Goal: Task Accomplishment & Management: Complete application form

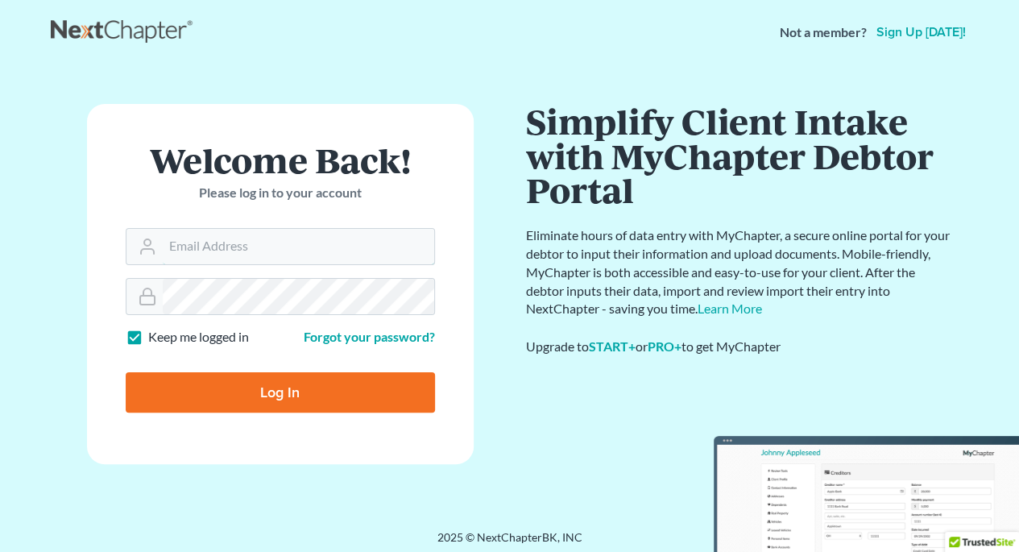
type input "[PERSON_NAME][EMAIL_ADDRESS][DOMAIN_NAME]"
click at [303, 391] on input "Log In" at bounding box center [280, 392] width 309 height 40
type input "Thinking..."
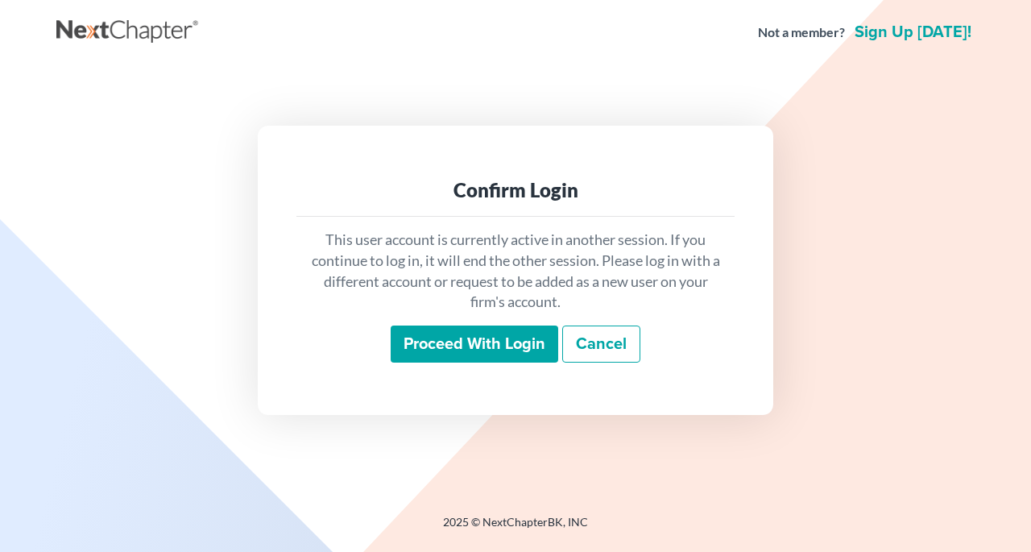
click at [441, 333] on input "Proceed with login" at bounding box center [475, 343] width 168 height 37
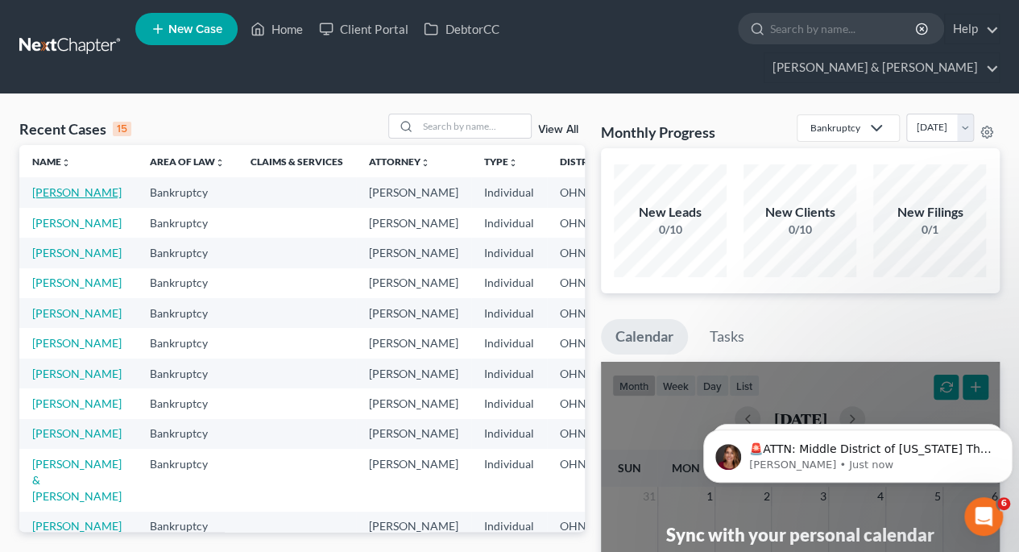
click at [57, 185] on link "Martin, Jerry" at bounding box center [76, 192] width 89 height 14
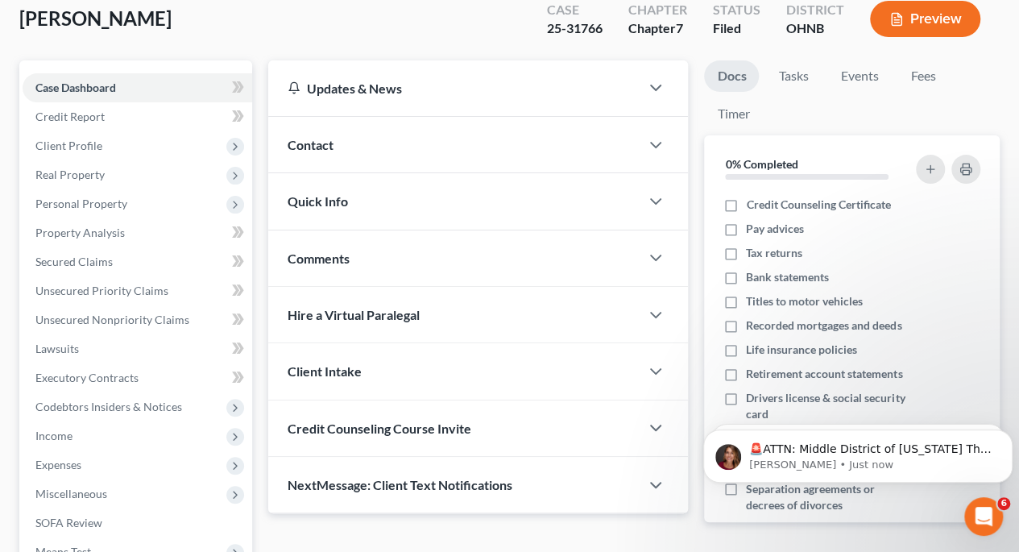
scroll to position [135, 0]
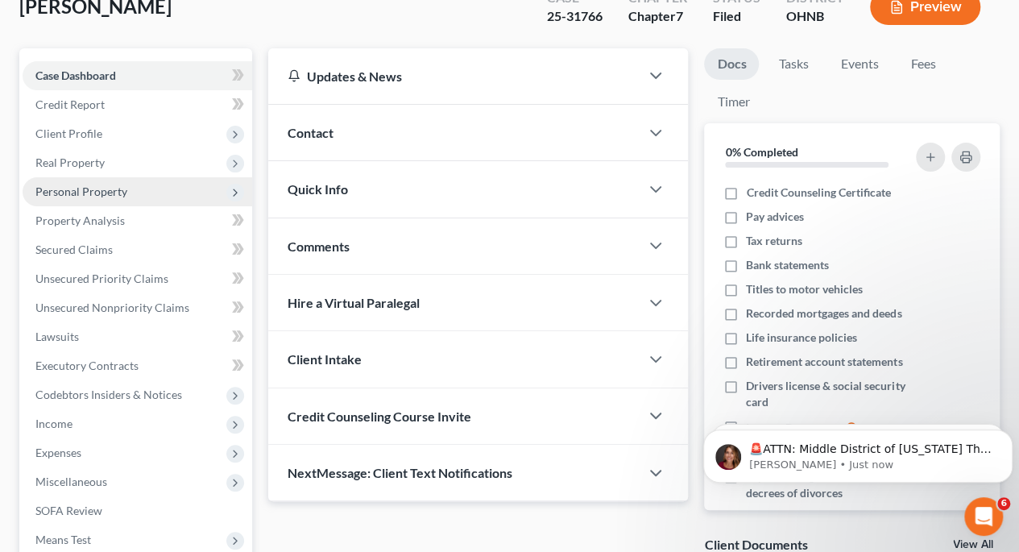
click at [48, 177] on span "Personal Property" at bounding box center [138, 191] width 230 height 29
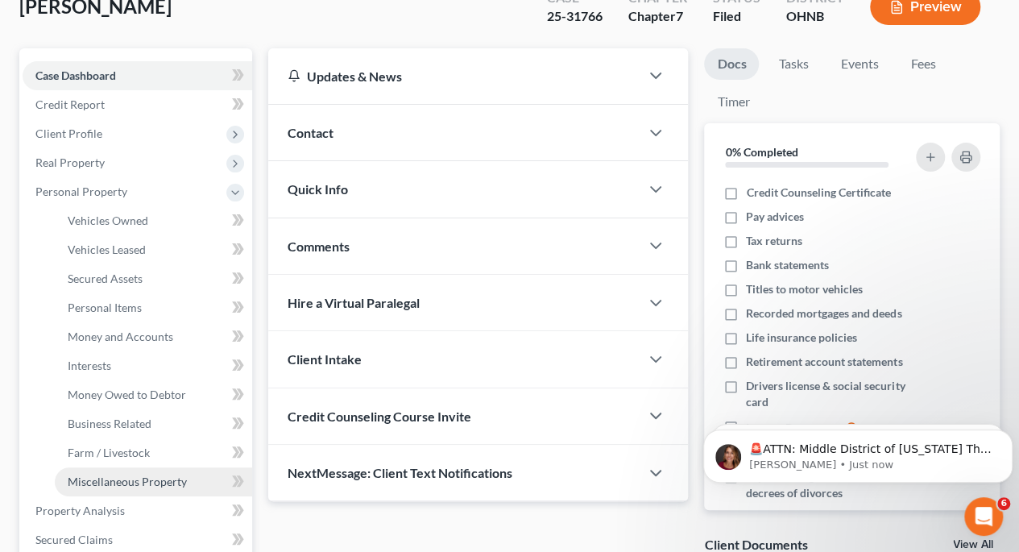
click at [96, 474] on span "Miscellaneous Property" at bounding box center [127, 481] width 119 height 14
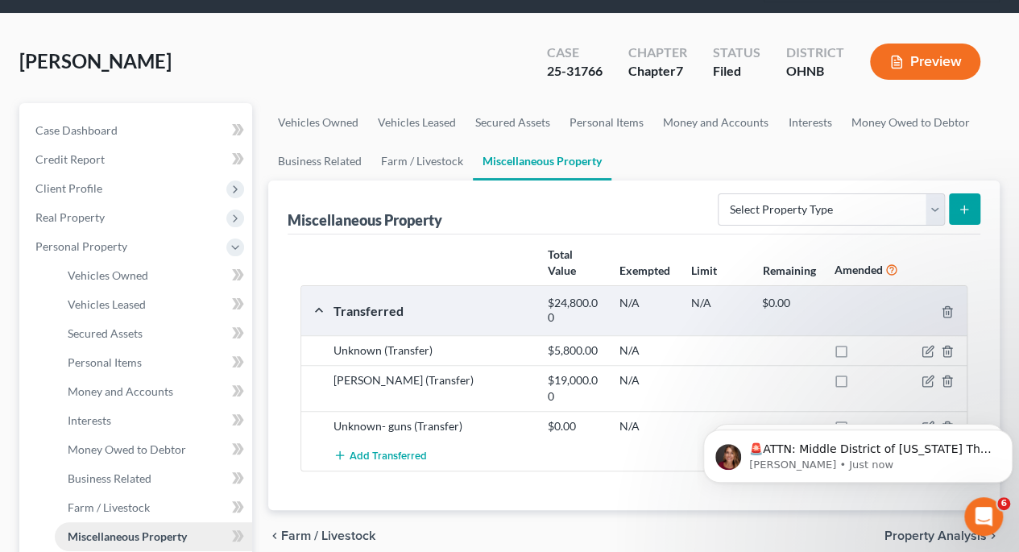
scroll to position [87, 0]
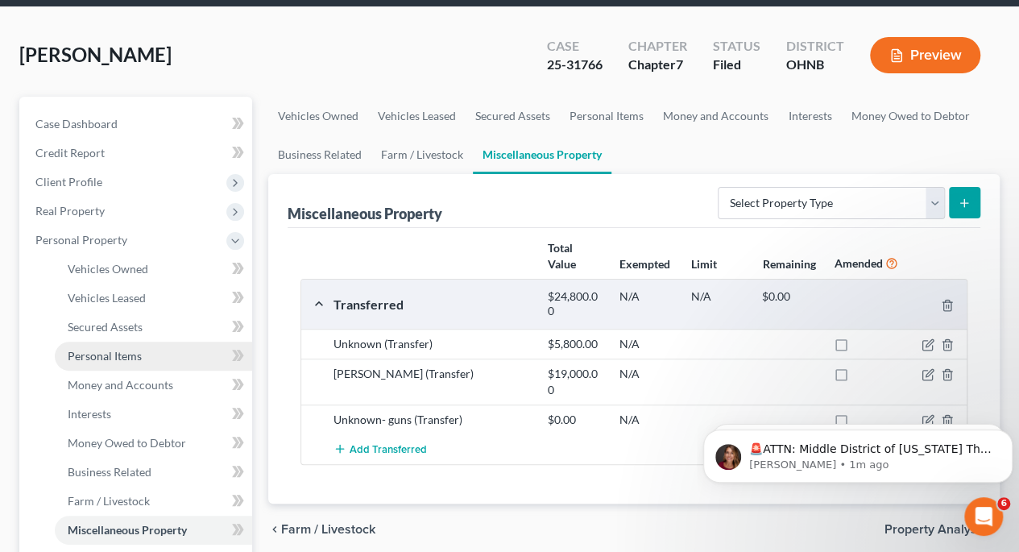
click at [110, 349] on span "Personal Items" at bounding box center [105, 356] width 74 height 14
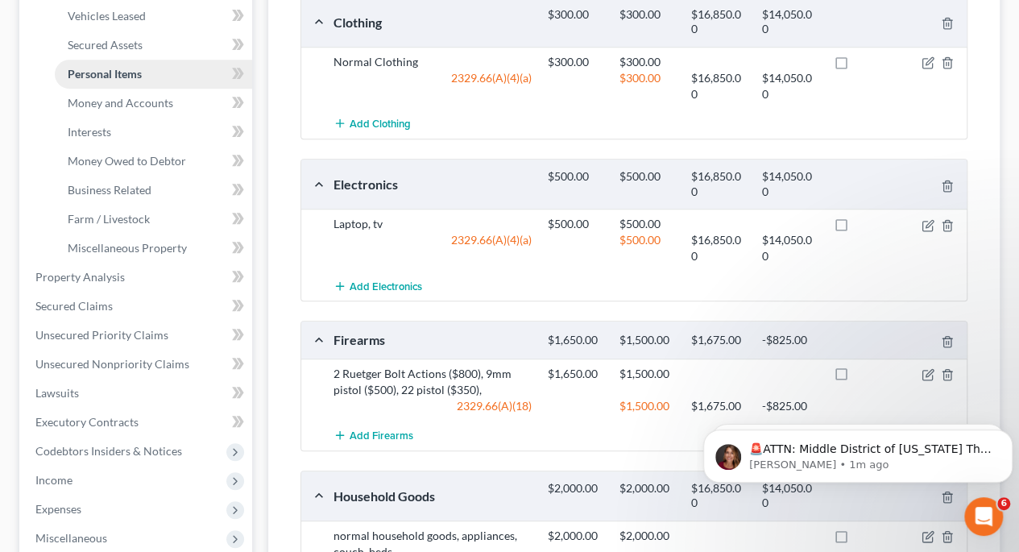
scroll to position [370, 0]
click at [87, 239] on span "Miscellaneous Property" at bounding box center [127, 246] width 119 height 14
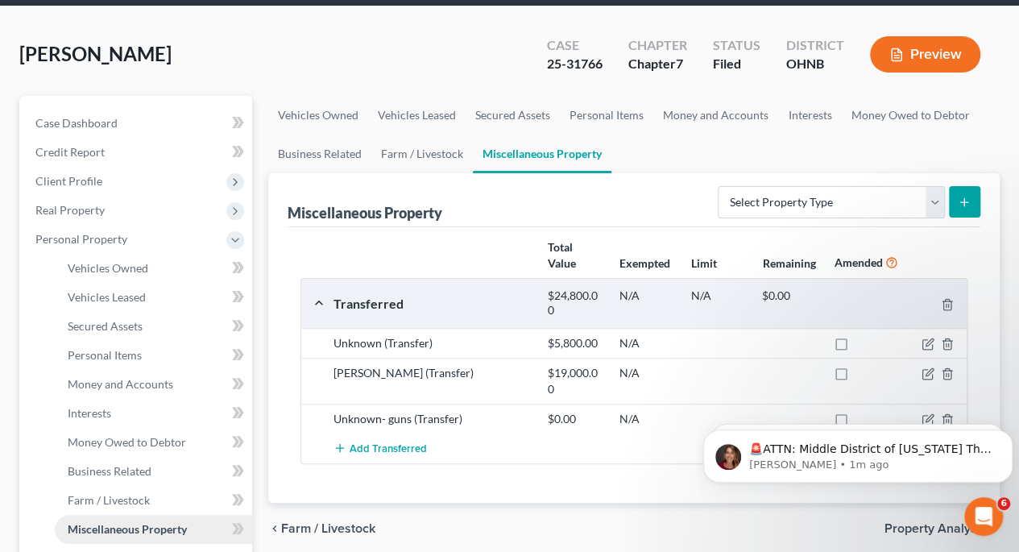
scroll to position [93, 0]
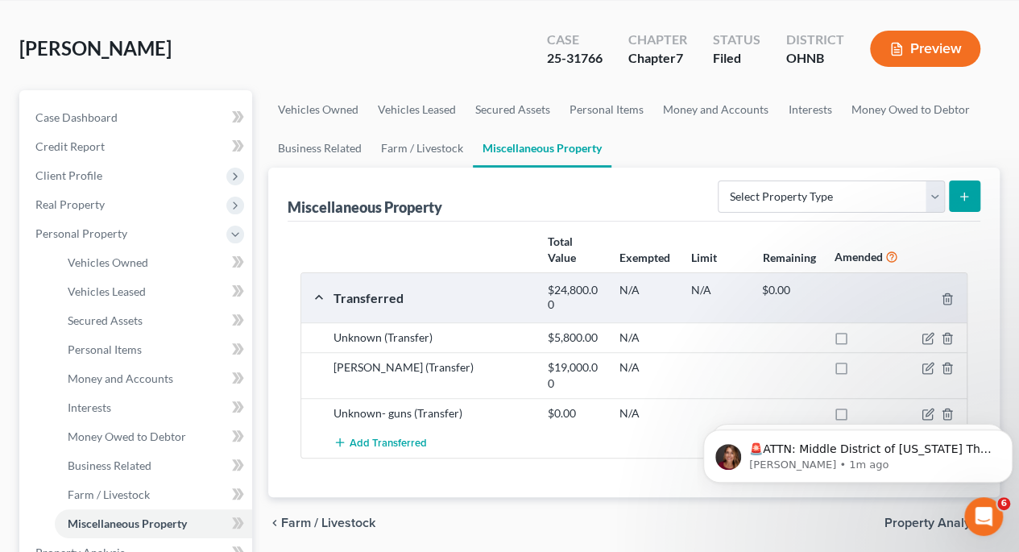
click at [364, 329] on div "Unknown (Transfer)" at bounding box center [432, 337] width 214 height 16
click at [928, 332] on icon "button" at bounding box center [927, 338] width 13 height 13
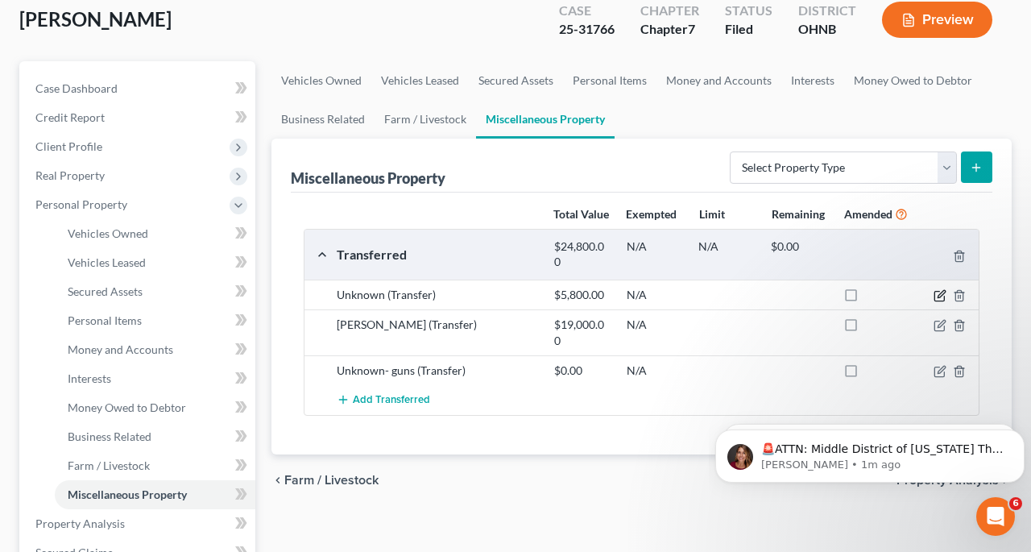
select select "Ordinary (within 2 years)"
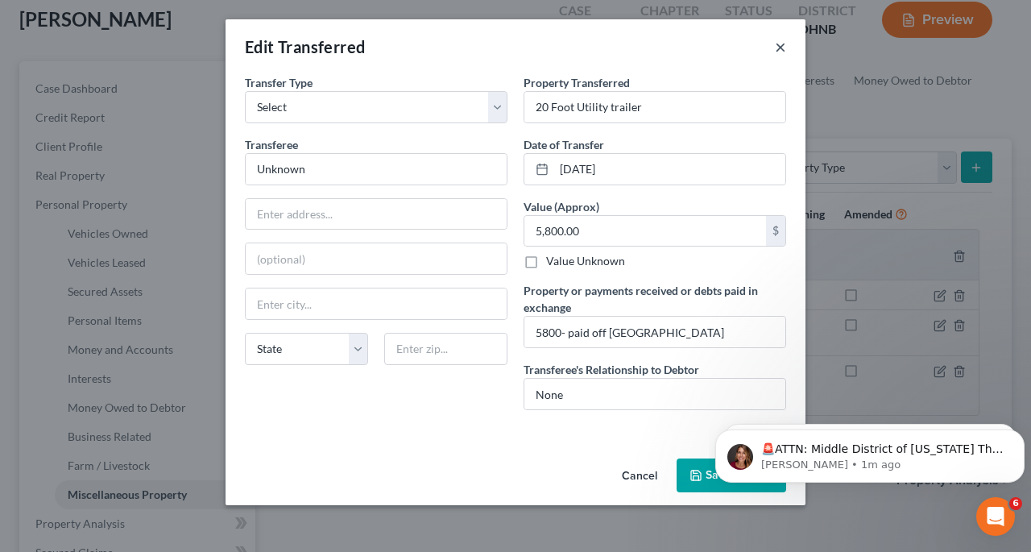
click at [781, 56] on button "×" at bounding box center [780, 46] width 11 height 19
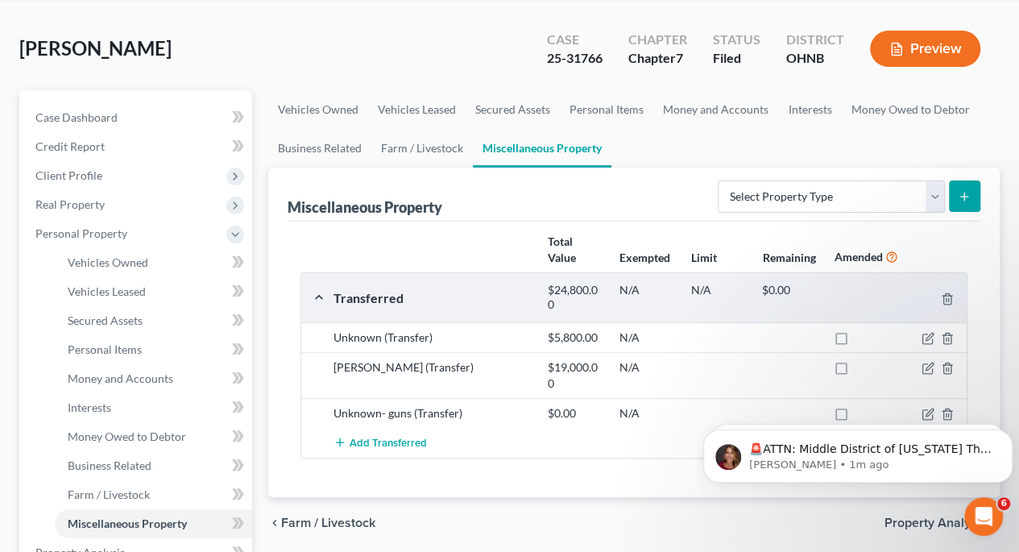
click at [938, 359] on div at bounding box center [932, 375] width 72 height 32
click at [931, 362] on icon "button" at bounding box center [927, 368] width 13 height 13
select select "Ordinary (within 2 years)"
select select "36"
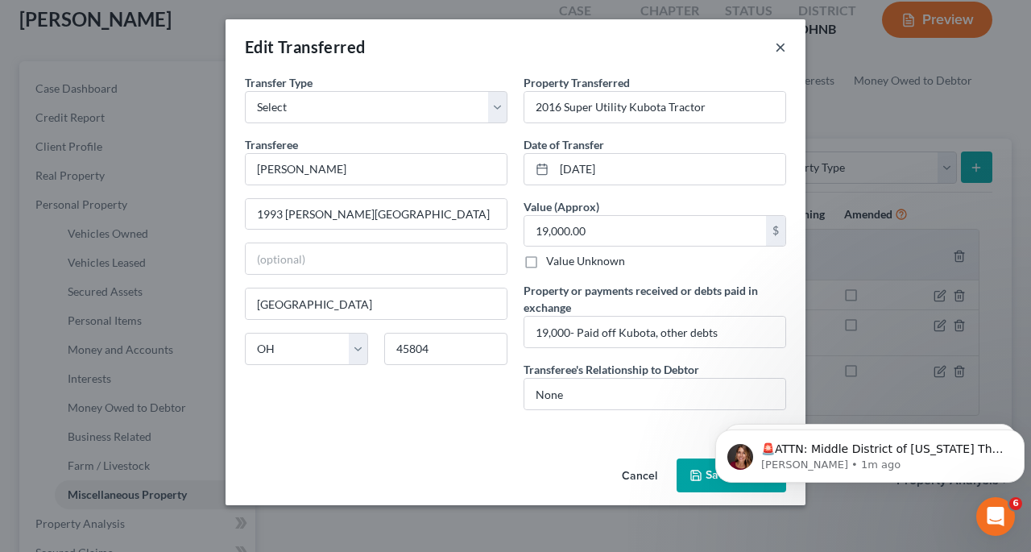
click at [777, 47] on button "×" at bounding box center [780, 46] width 11 height 19
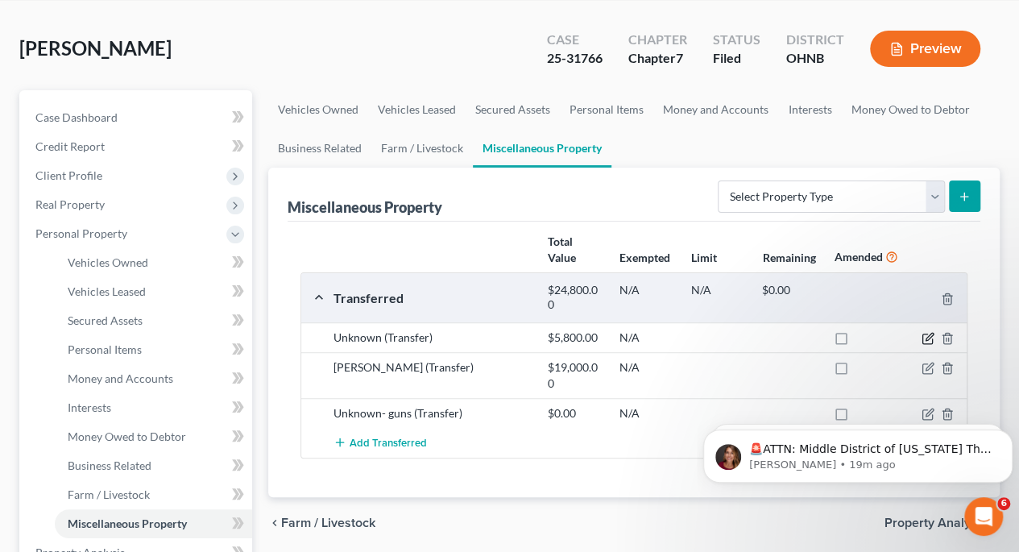
click at [926, 334] on icon "button" at bounding box center [927, 339] width 10 height 10
select select "Ordinary (within 2 years)"
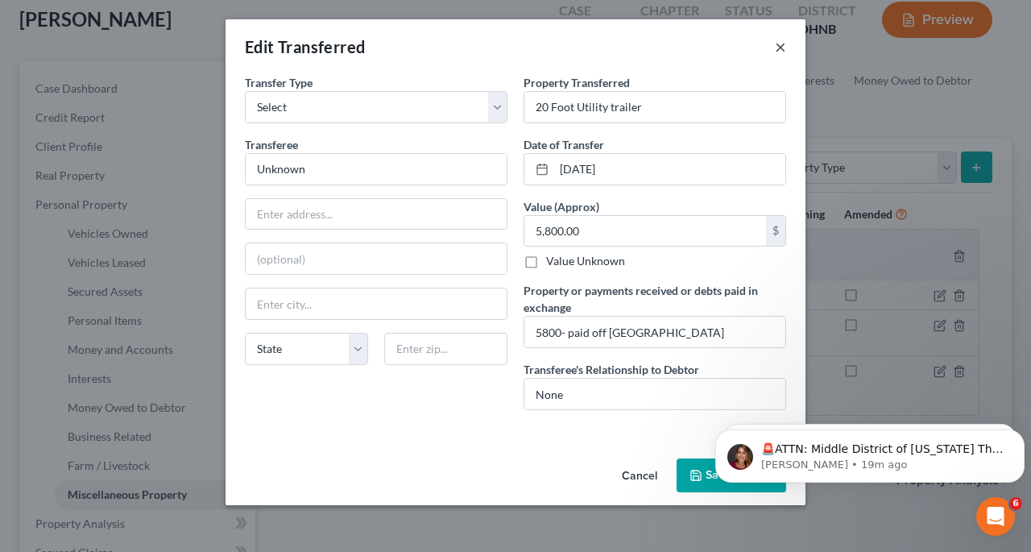
click at [781, 47] on button "×" at bounding box center [780, 46] width 11 height 19
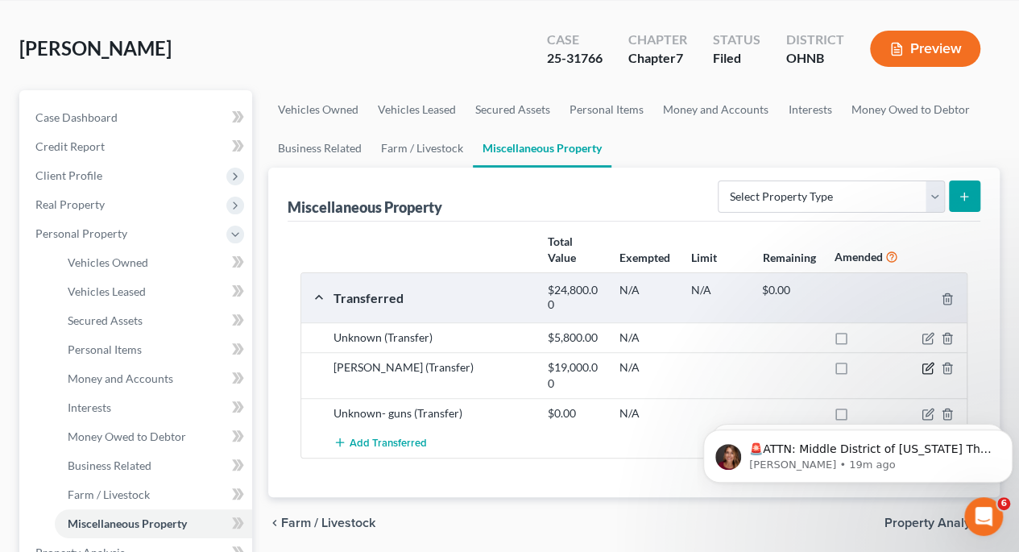
click at [929, 363] on icon "button" at bounding box center [928, 366] width 7 height 7
select select "Ordinary (within 2 years)"
select select "36"
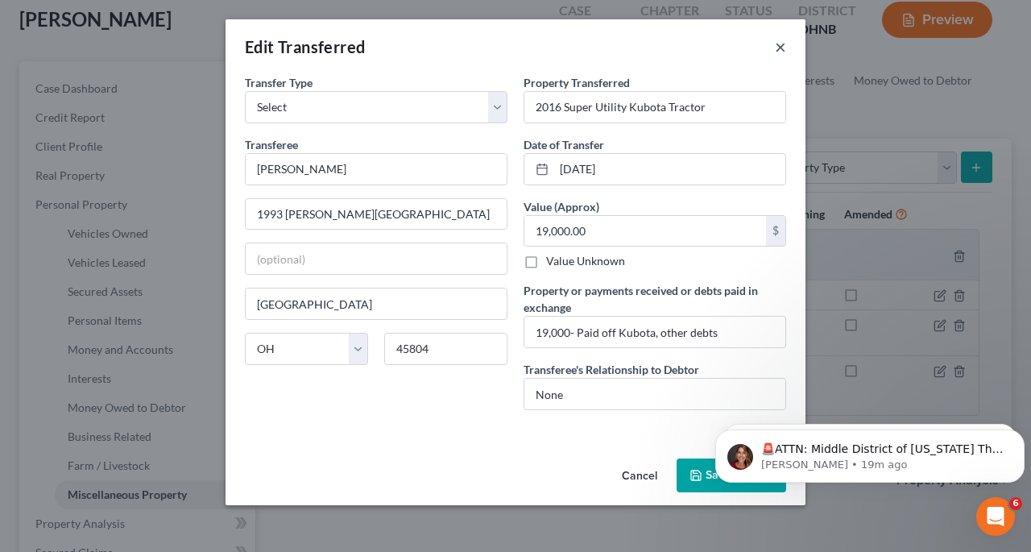
click at [780, 50] on button "×" at bounding box center [780, 46] width 11 height 19
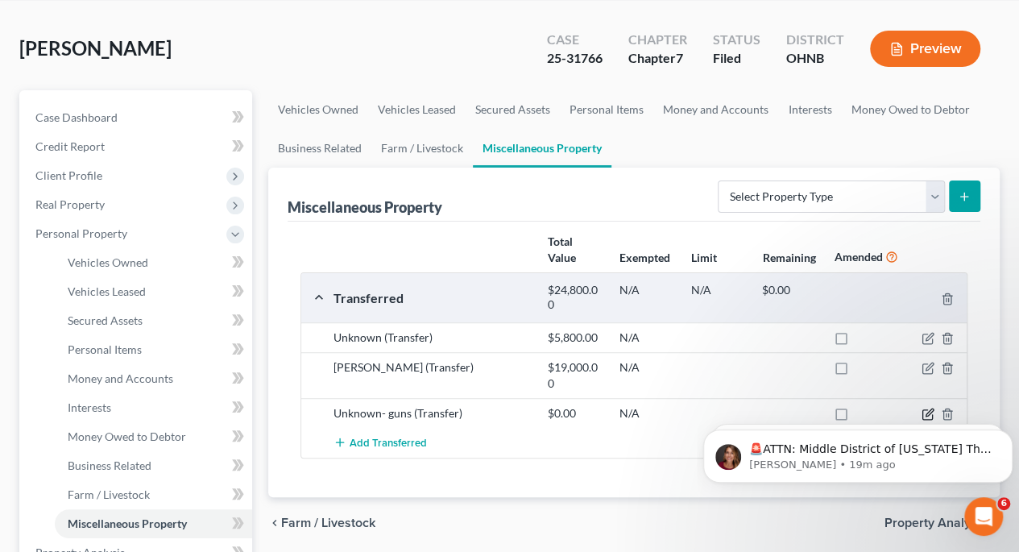
click at [928, 408] on icon "button" at bounding box center [927, 414] width 13 height 13
select select "Ordinary (within 2 years)"
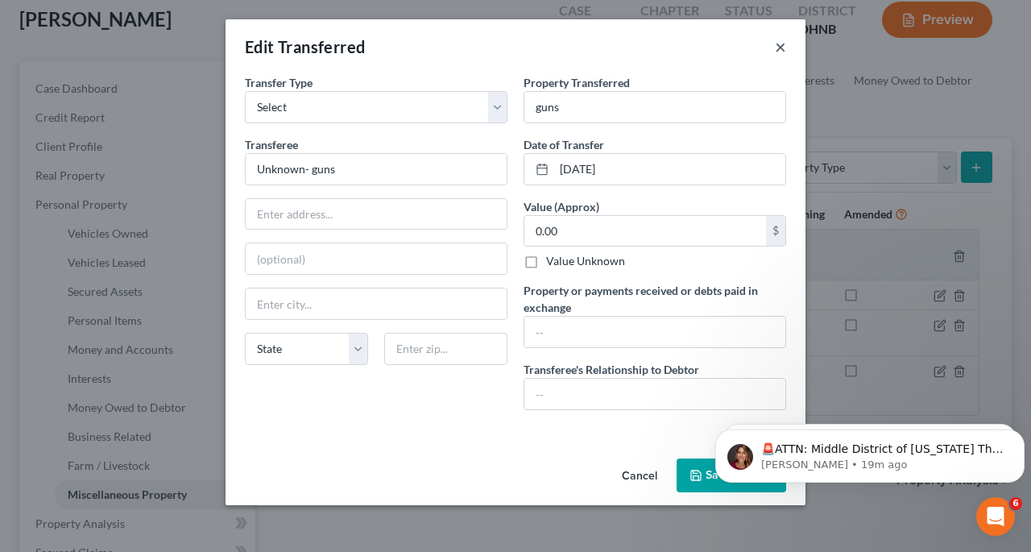
click at [784, 43] on button "×" at bounding box center [780, 46] width 11 height 19
